Goal: Task Accomplishment & Management: Manage account settings

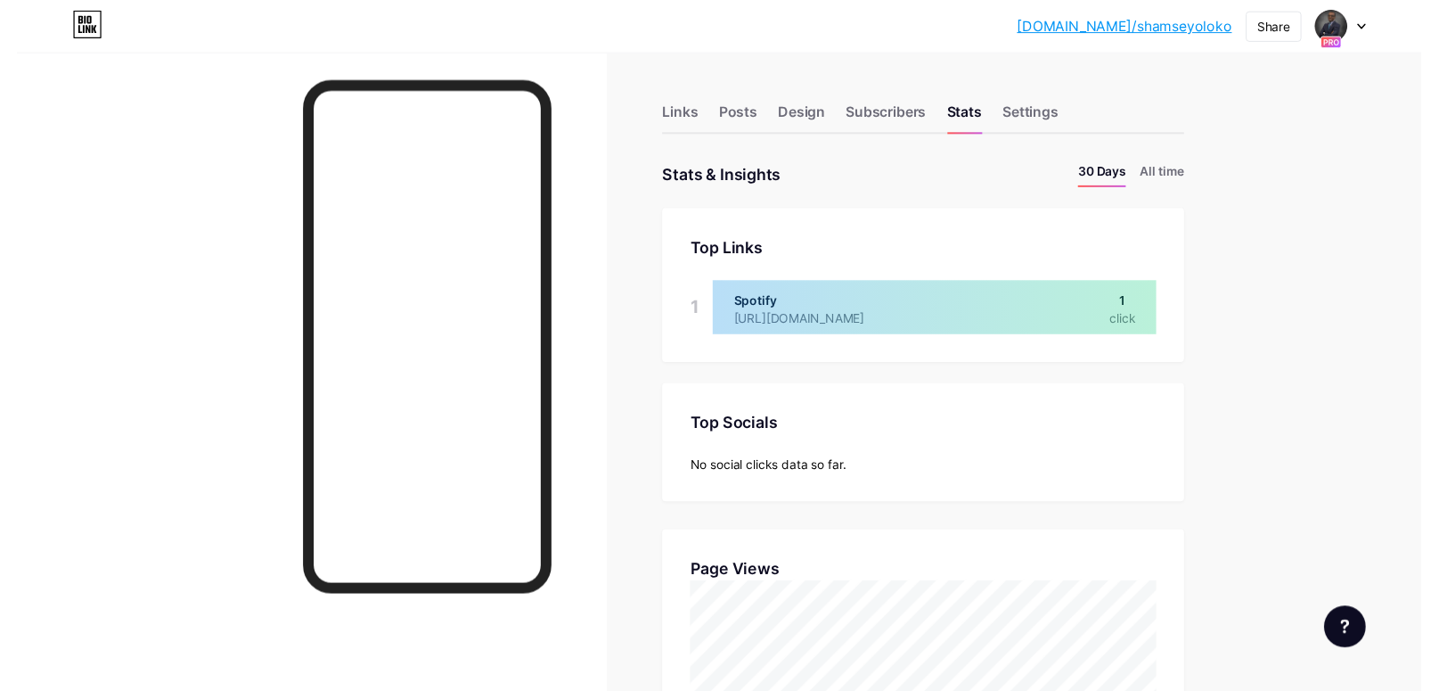
scroll to position [707, 1439]
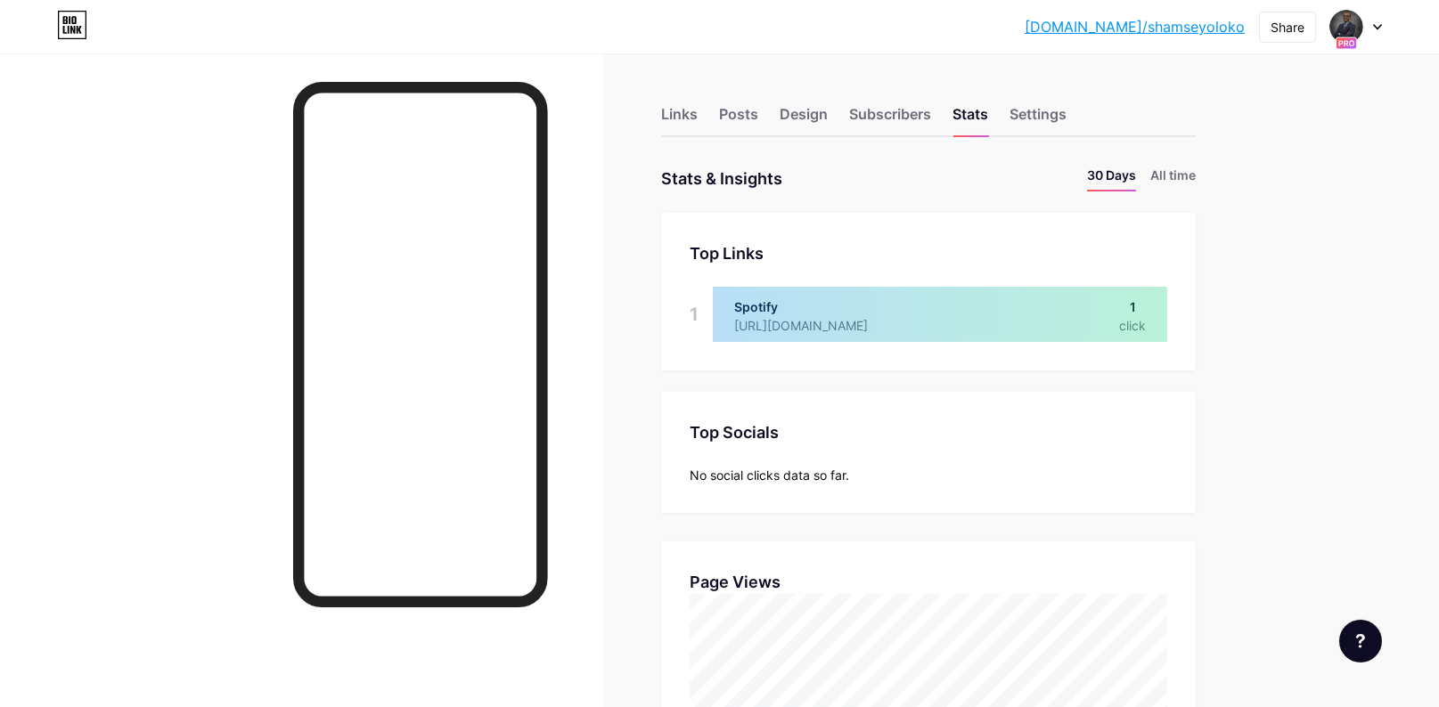
click at [1380, 29] on icon at bounding box center [1377, 27] width 9 height 6
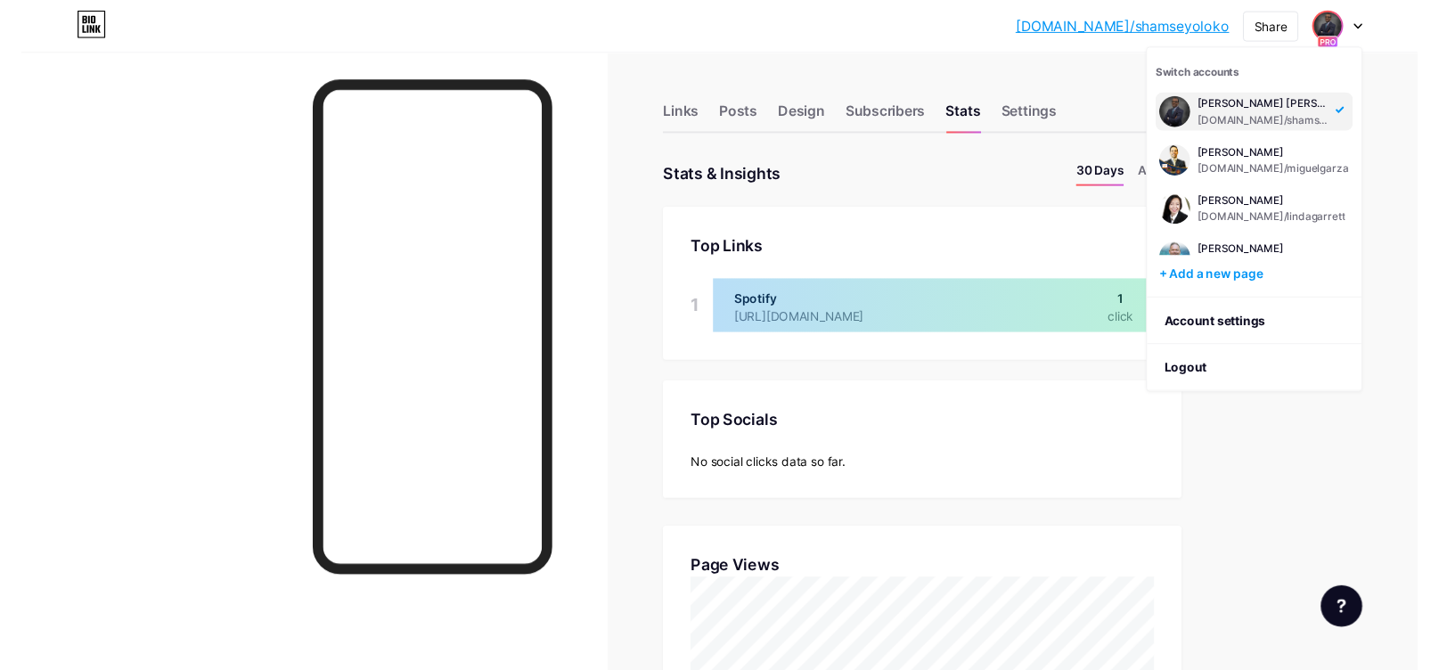
scroll to position [890339, 889569]
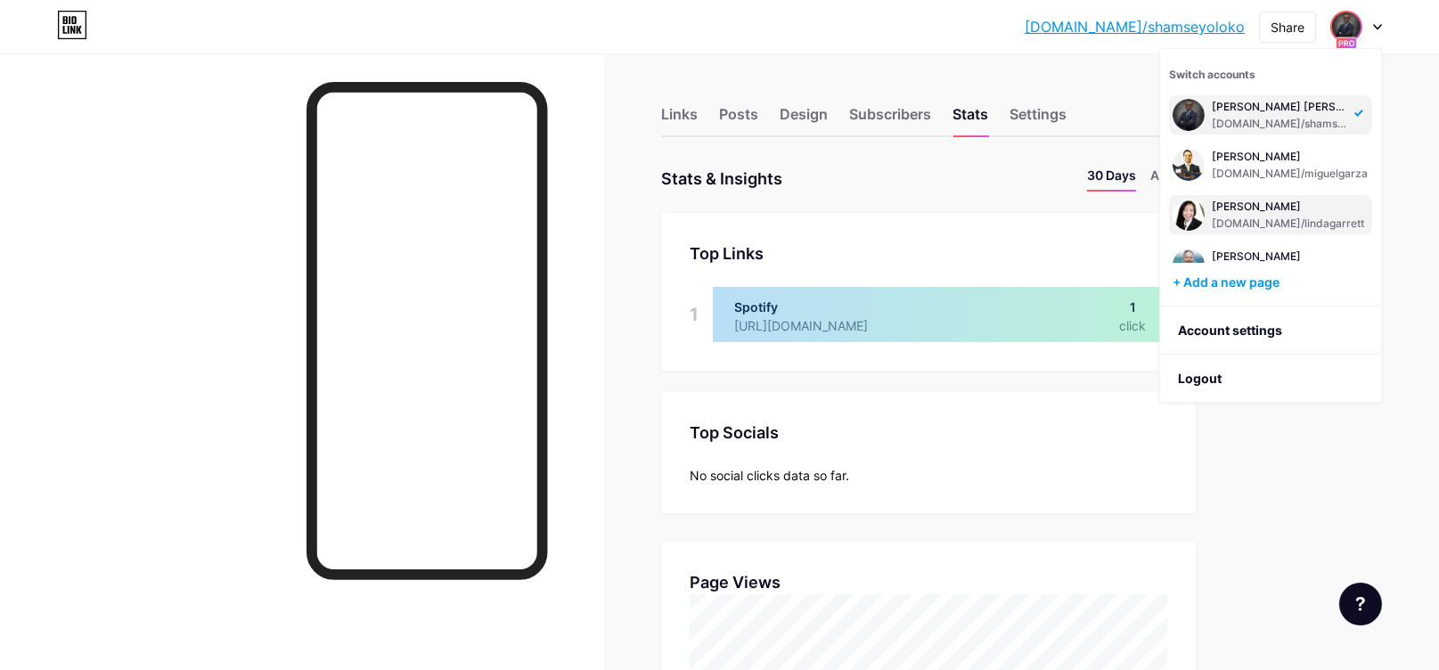
click at [1271, 208] on div "[PERSON_NAME]" at bounding box center [1288, 207] width 152 height 14
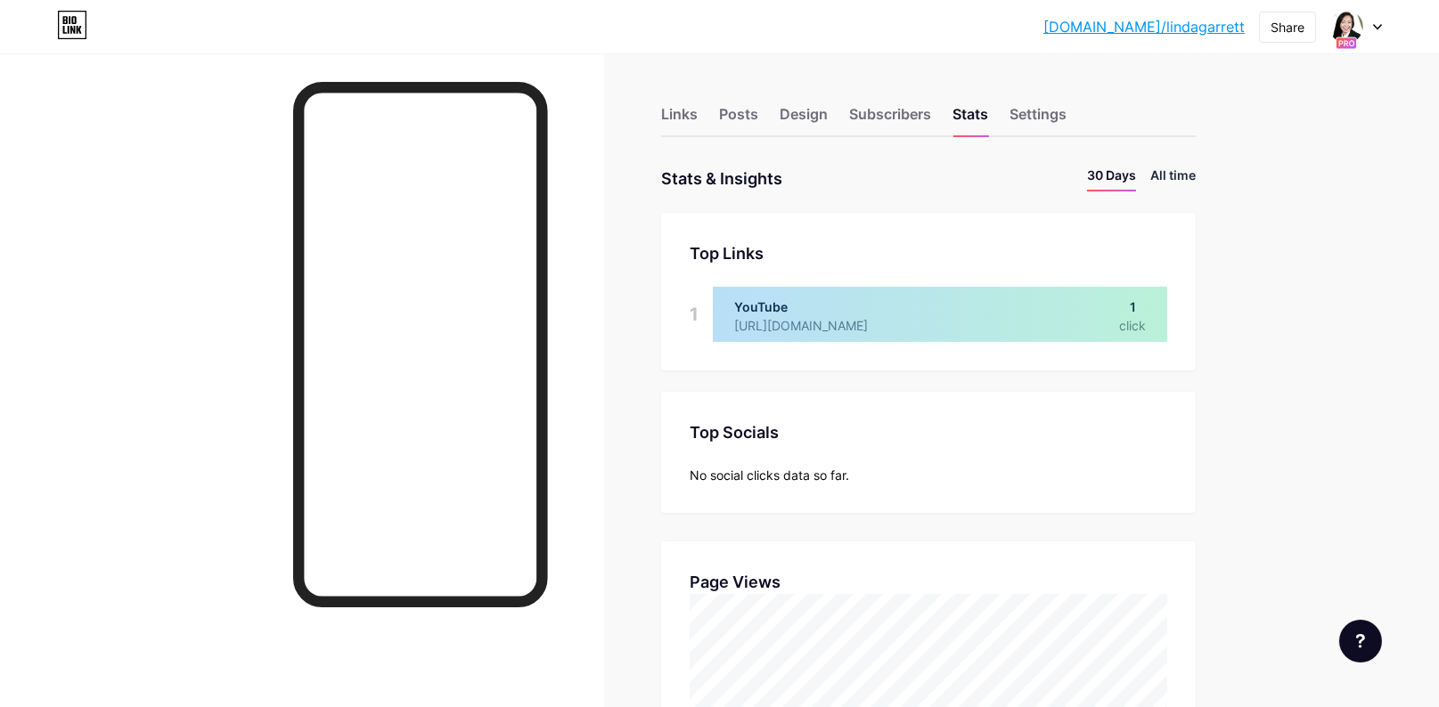
click at [1187, 176] on li "All time" at bounding box center [1172, 179] width 45 height 26
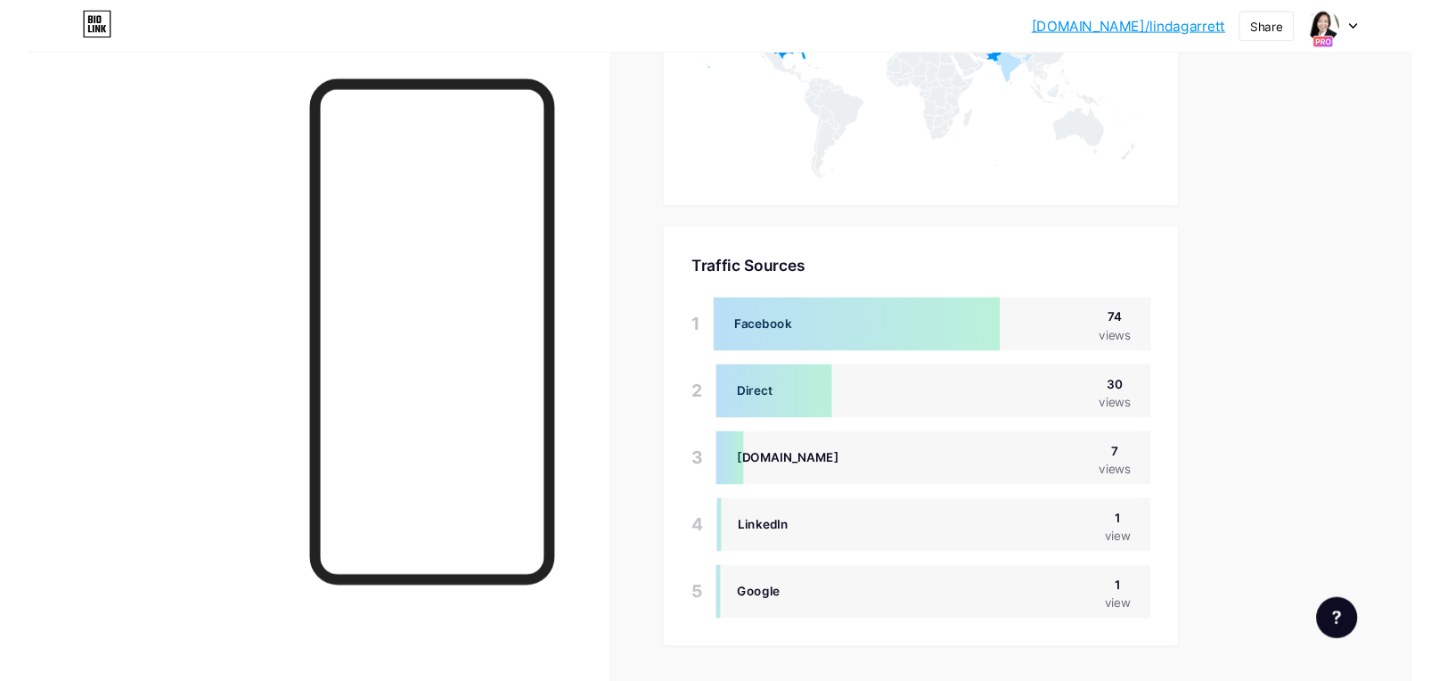
scroll to position [1095, 0]
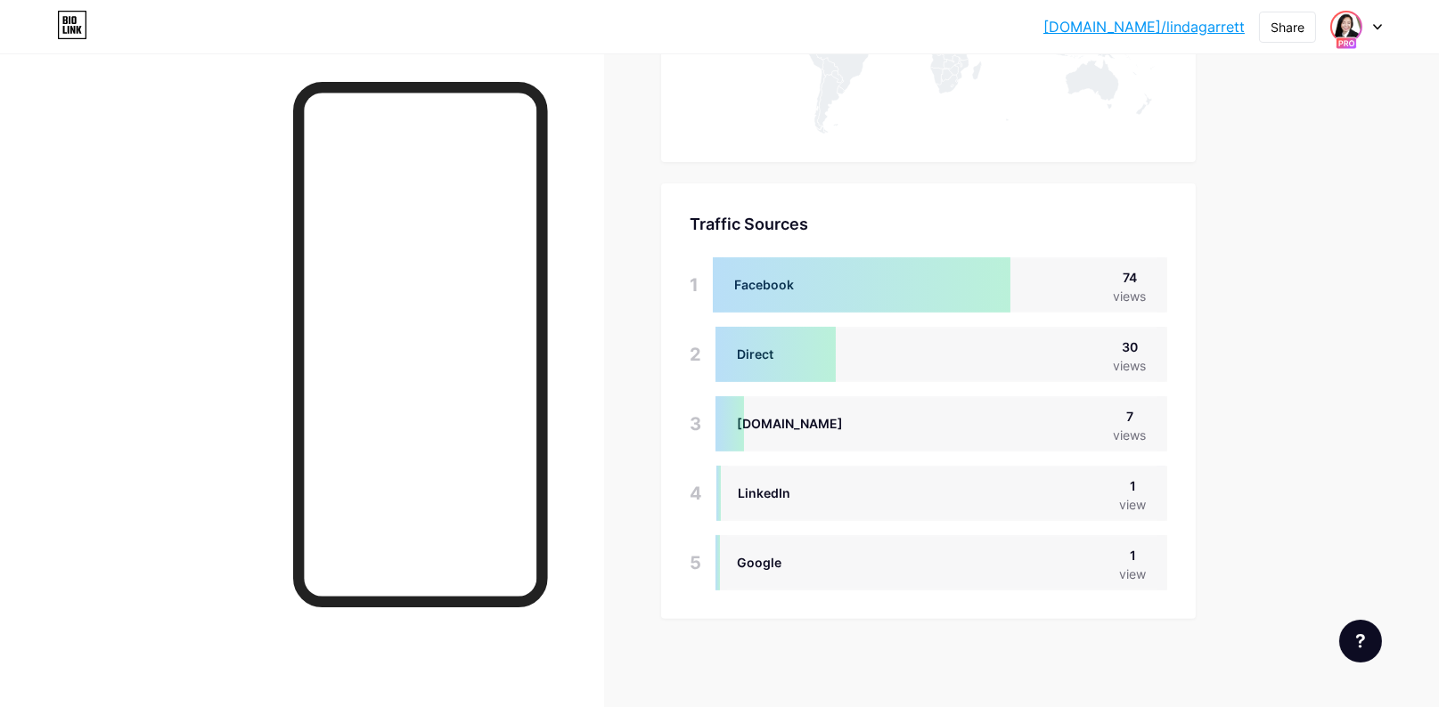
click at [1350, 29] on img at bounding box center [1346, 26] width 29 height 29
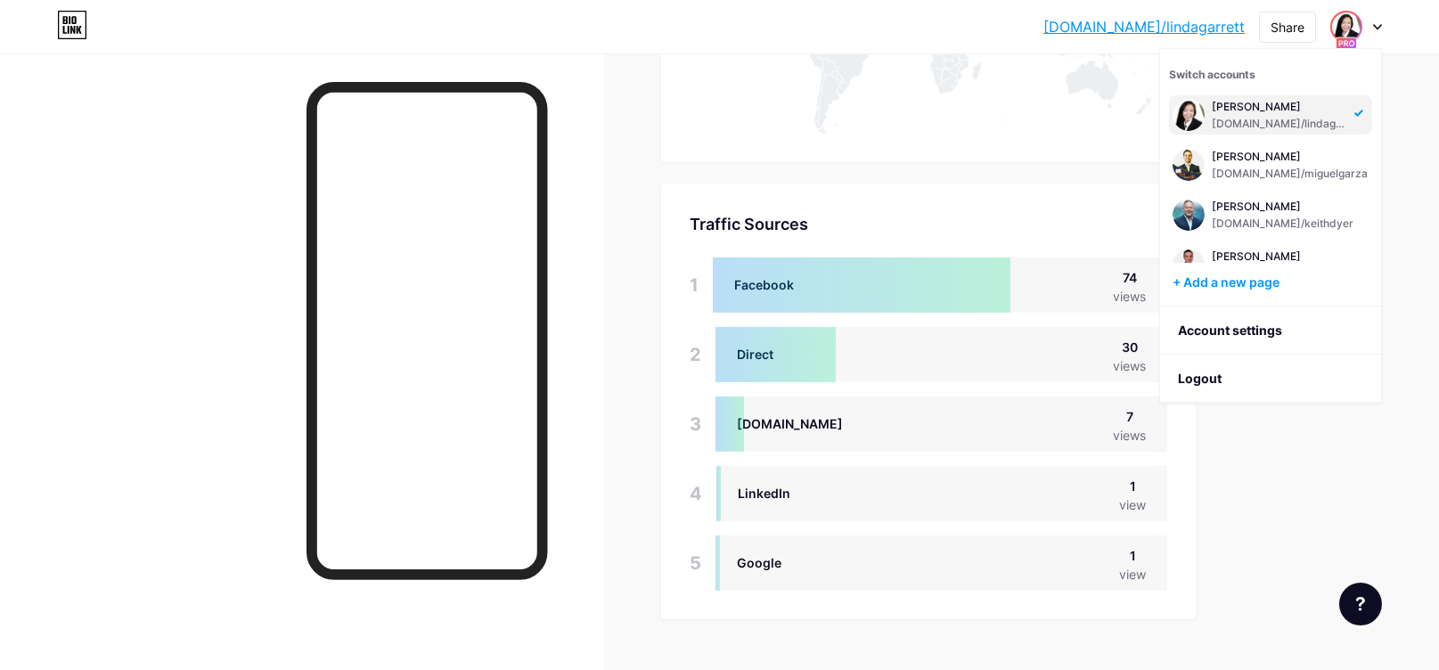
scroll to position [232, 0]
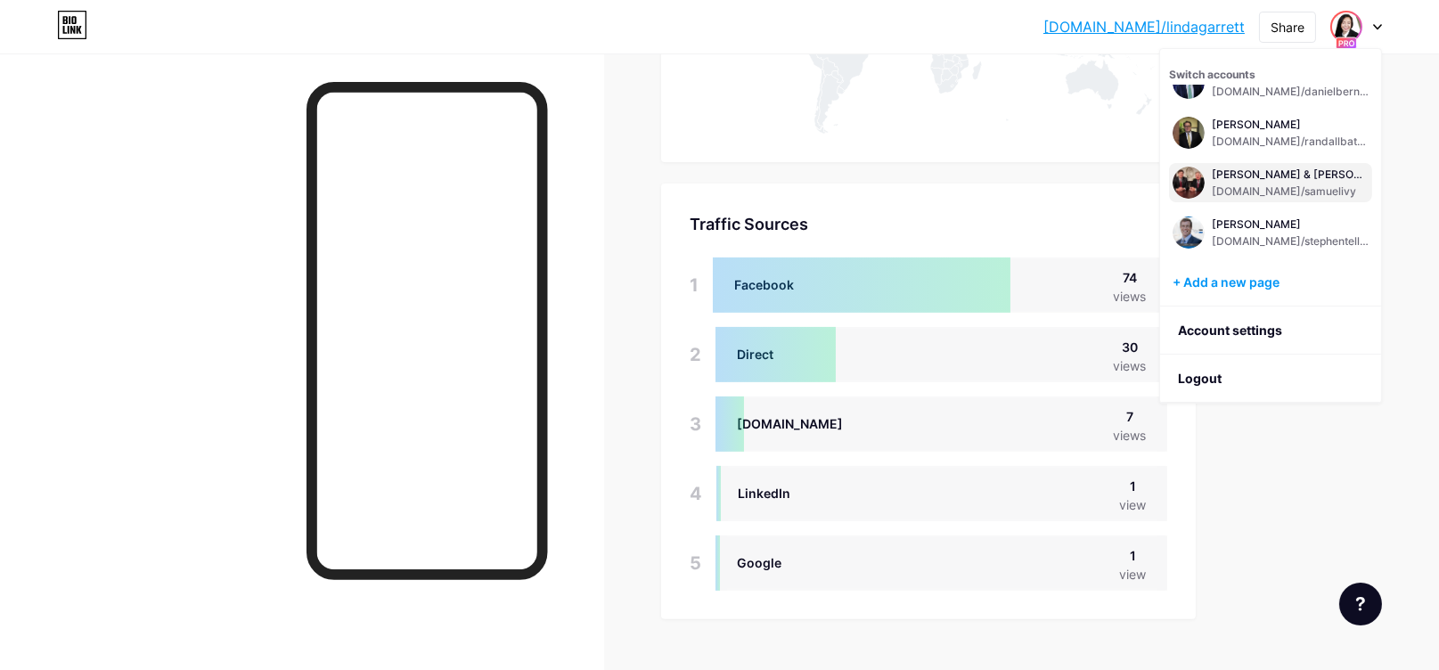
click at [1259, 175] on div "[PERSON_NAME] & [PERSON_NAME]" at bounding box center [1290, 175] width 157 height 14
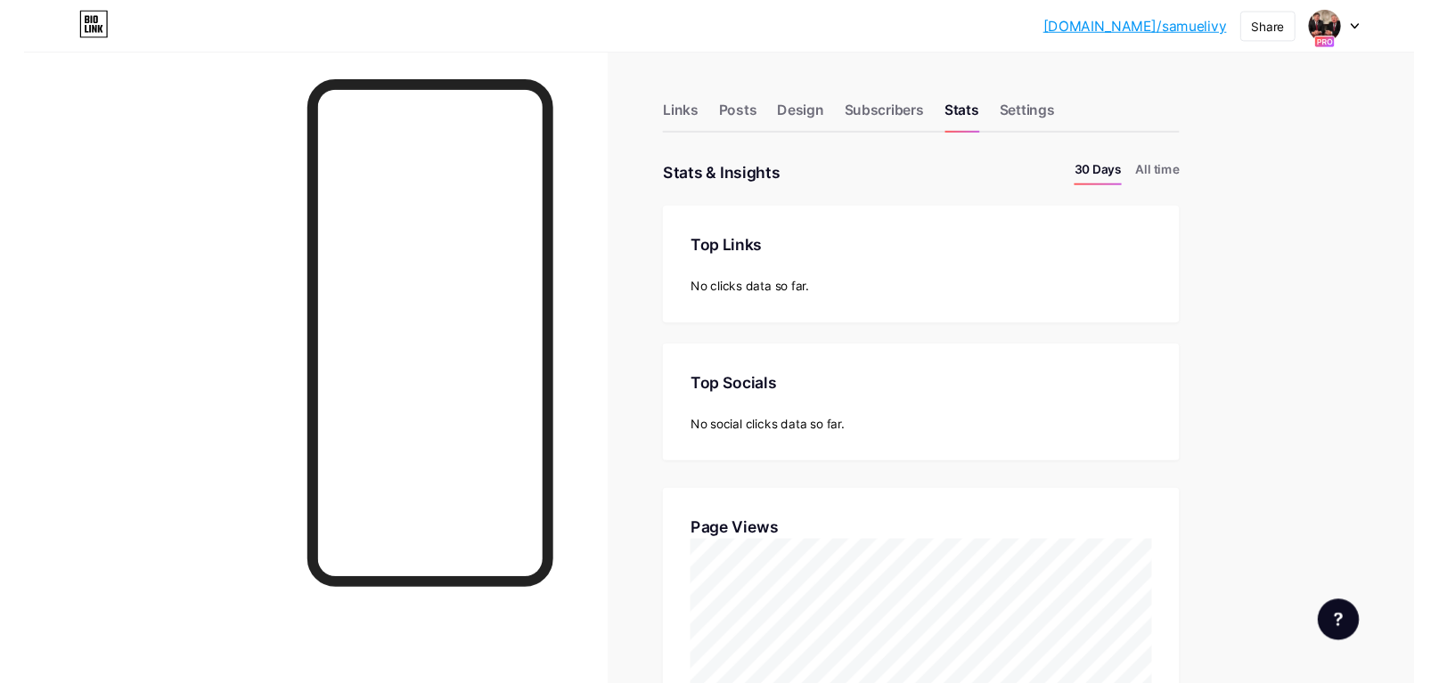
scroll to position [707, 1439]
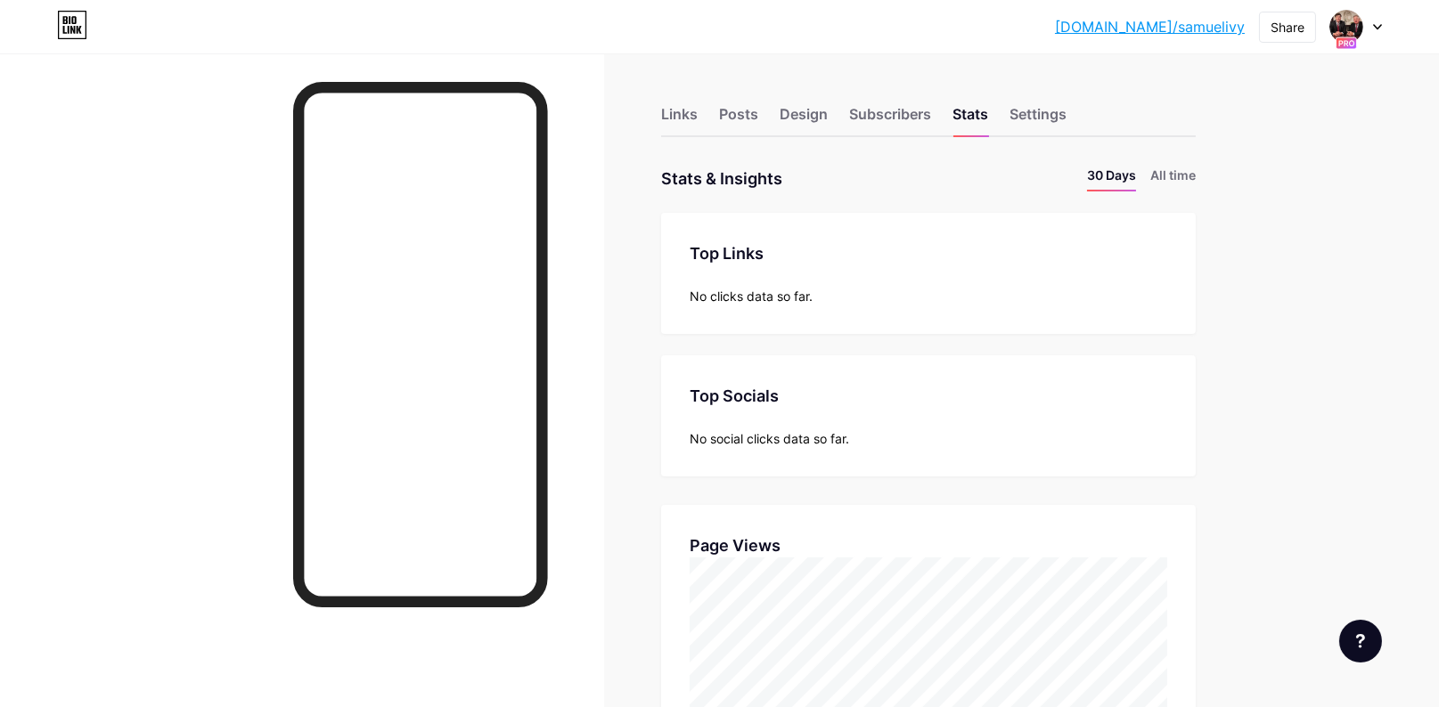
click at [1367, 20] on div at bounding box center [1356, 27] width 52 height 32
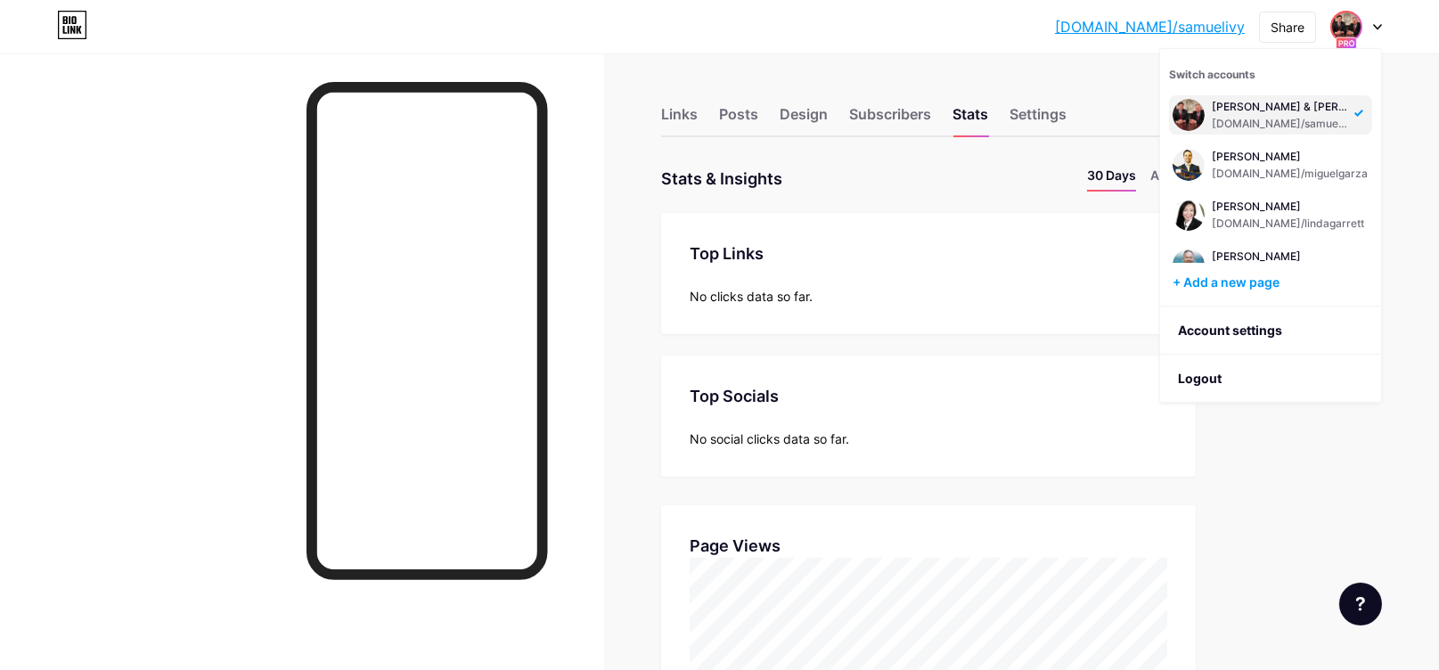
scroll to position [890339, 889569]
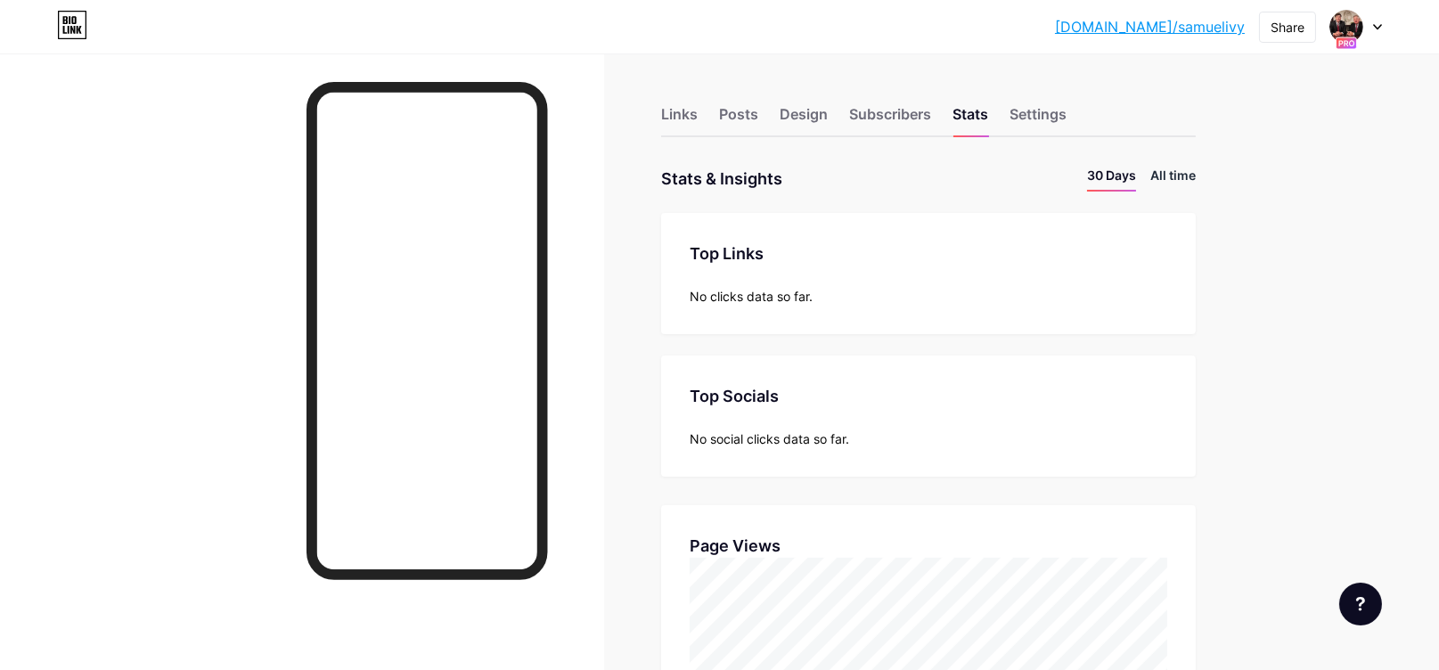
click at [1187, 168] on li "All time" at bounding box center [1172, 179] width 45 height 26
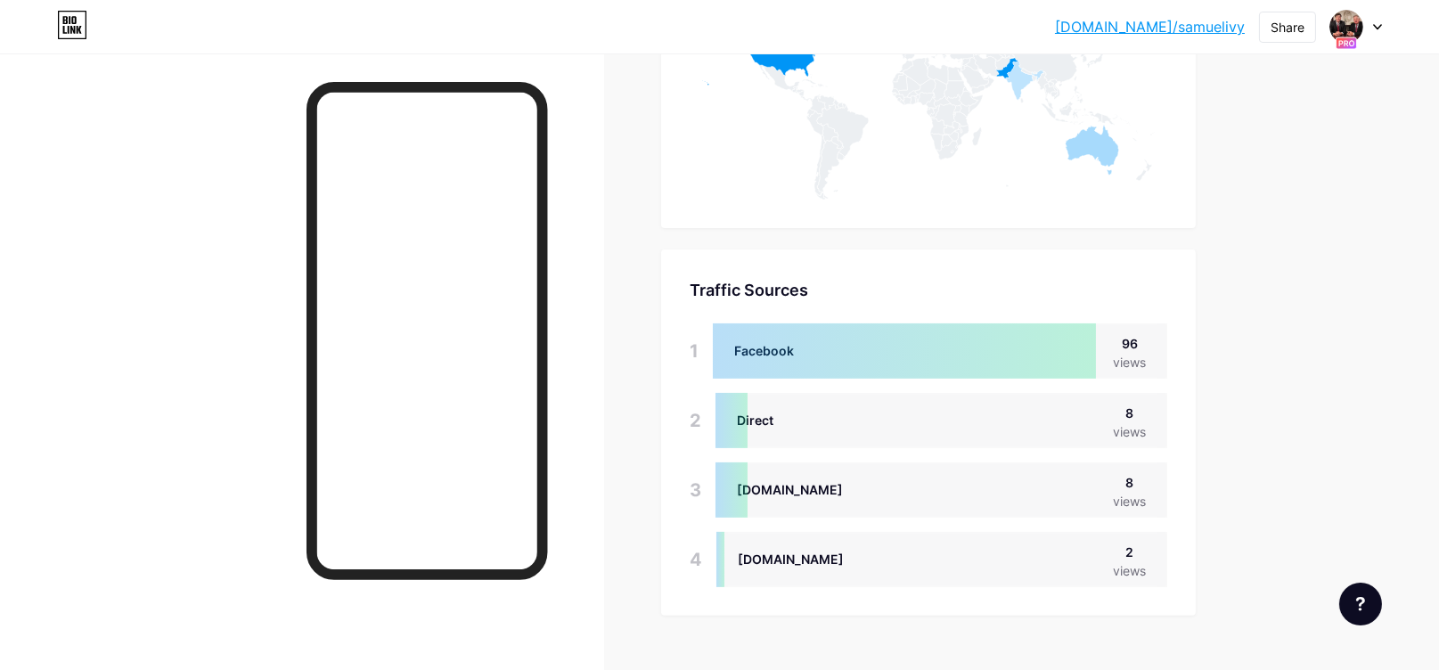
scroll to position [1063, 0]
